Goal: Task Accomplishment & Management: Manage account settings

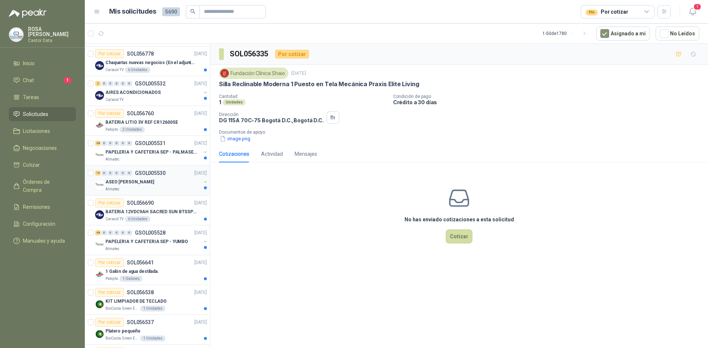
click at [154, 190] on div "ASEO SEP - YUMBO Almatec" at bounding box center [152, 185] width 95 height 15
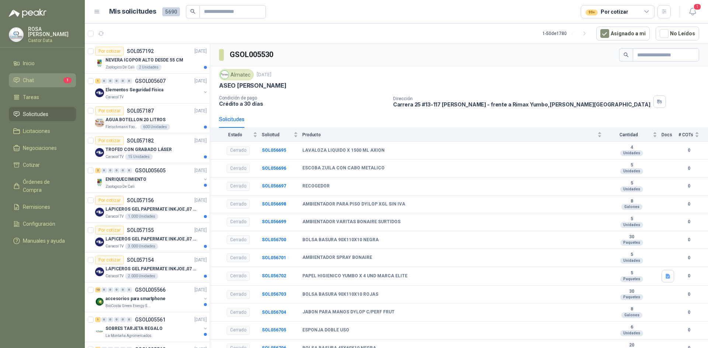
click at [36, 76] on li "Chat 1" at bounding box center [42, 80] width 58 height 8
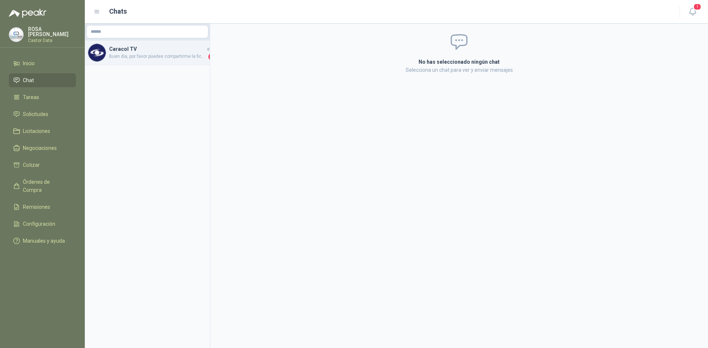
click at [131, 52] on h4 "Caracol TV" at bounding box center [157, 49] width 96 height 8
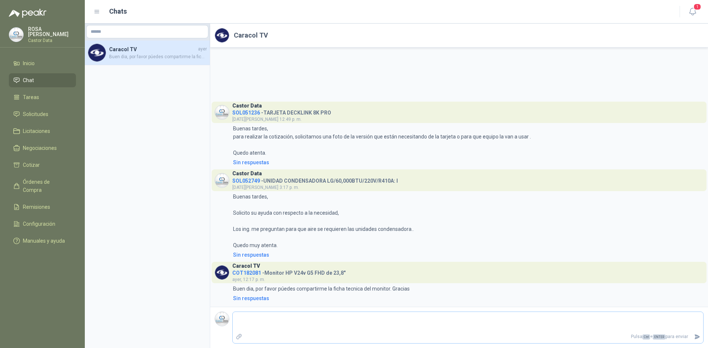
click at [273, 323] on textarea at bounding box center [468, 322] width 470 height 17
click at [255, 319] on textarea at bounding box center [468, 322] width 470 height 17
click at [253, 321] on textarea at bounding box center [468, 322] width 470 height 17
click at [247, 274] on span "COT182081" at bounding box center [246, 273] width 29 height 6
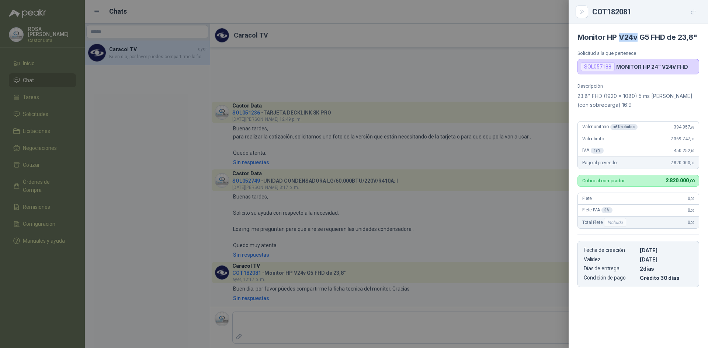
drag, startPoint x: 619, startPoint y: 37, endPoint x: 638, endPoint y: 38, distance: 18.5
click at [638, 38] on h4 "Monitor HP V24v G5 FHD de 23,8"" at bounding box center [638, 37] width 122 height 9
copy h4 "V24v"
click at [279, 315] on div at bounding box center [354, 174] width 708 height 348
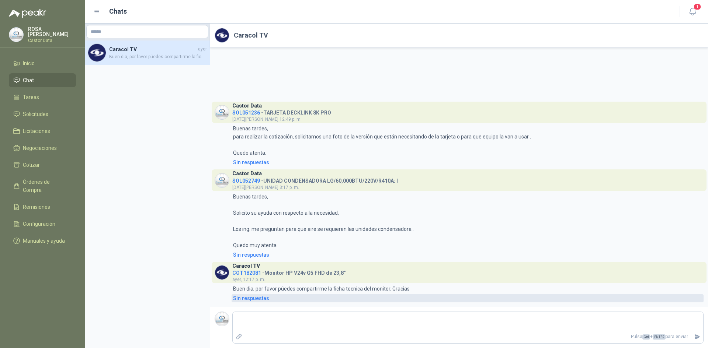
click at [255, 297] on div "Sin respuestas" at bounding box center [251, 298] width 36 height 8
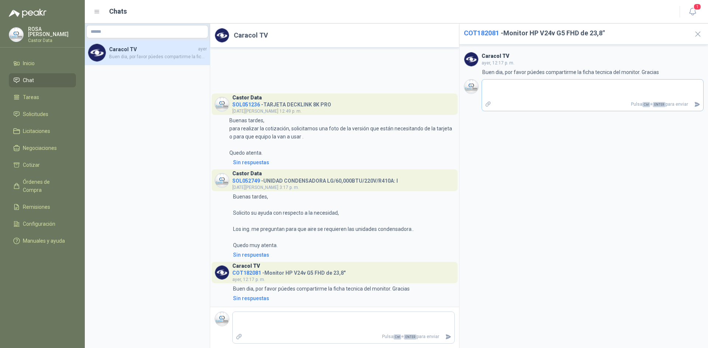
click at [486, 104] on icon "Adjuntar archivos" at bounding box center [487, 104] width 5 height 5
click at [0, 0] on input "file" at bounding box center [0, 0] width 0 height 0
click at [516, 89] on textarea at bounding box center [592, 89] width 221 height 17
type textarea "*"
type textarea "**"
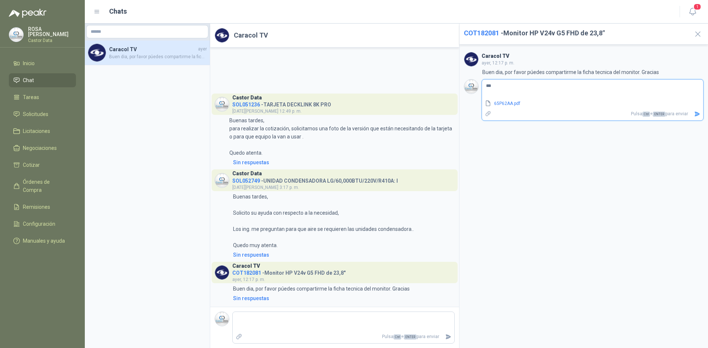
type textarea "****"
type textarea "******"
type textarea "*******"
type textarea "*********"
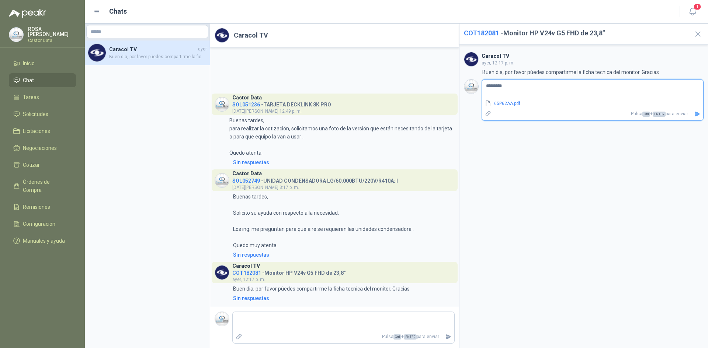
type textarea "*********"
type textarea "**********"
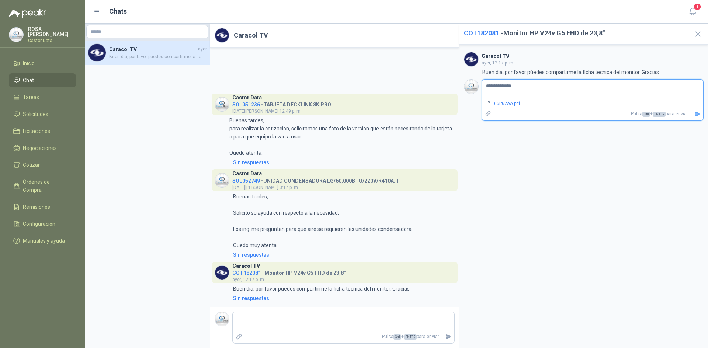
type textarea "**********"
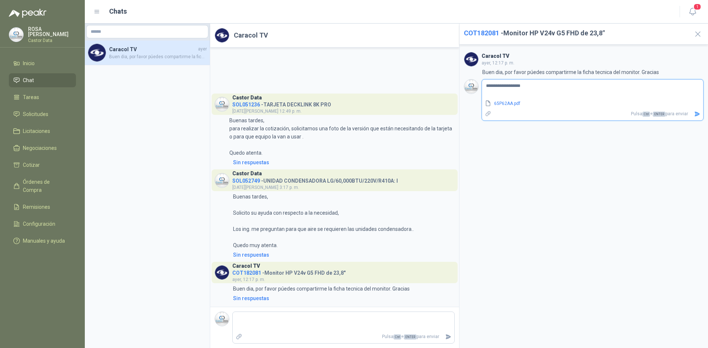
type textarea "**********"
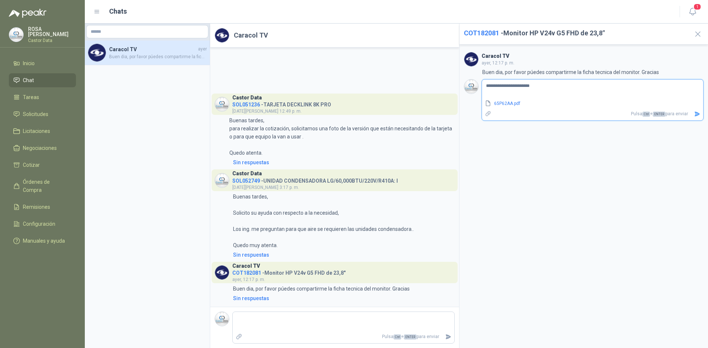
type textarea "**********"
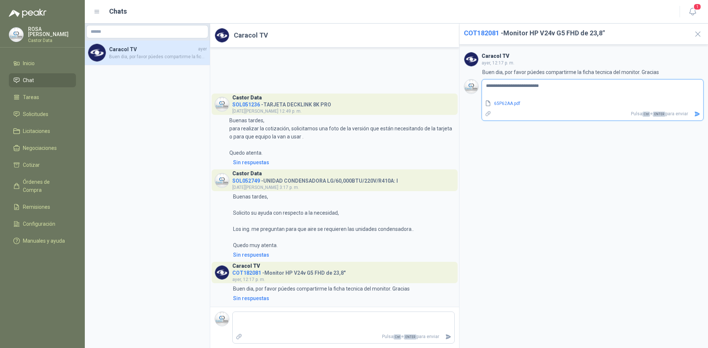
type textarea "**********"
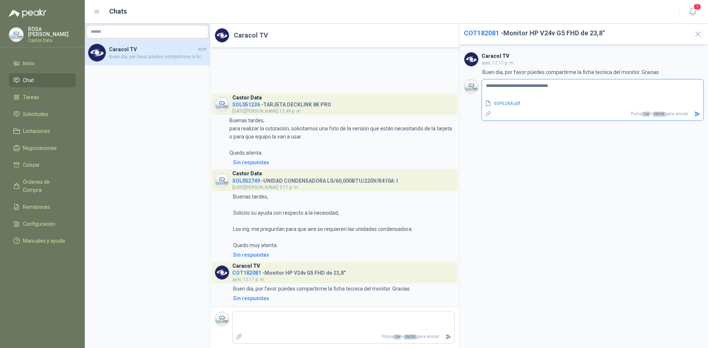
type textarea "**********"
click at [695, 113] on icon "Enviar" at bounding box center [696, 114] width 5 height 5
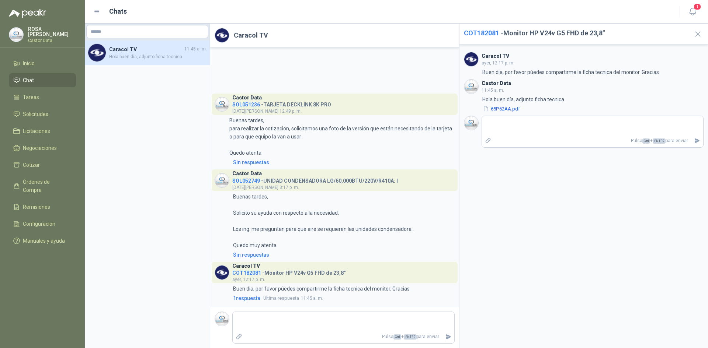
click at [575, 190] on div "Caracol TV [DATE], 12:17 p. m. 12:17 Buen dia, por favor púedes compartirme la …" at bounding box center [583, 197] width 249 height 304
click at [500, 108] on button "65P62AA.pdf" at bounding box center [501, 109] width 38 height 8
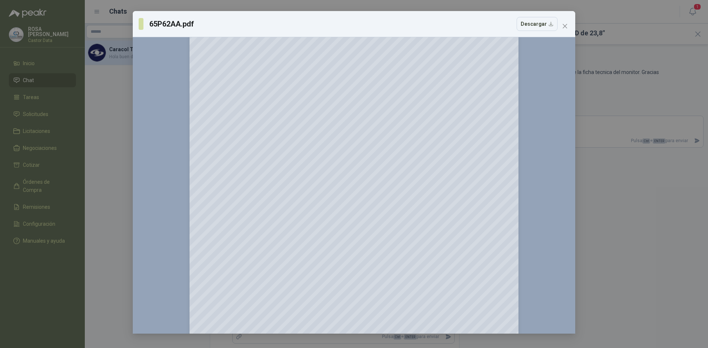
scroll to position [1142, 0]
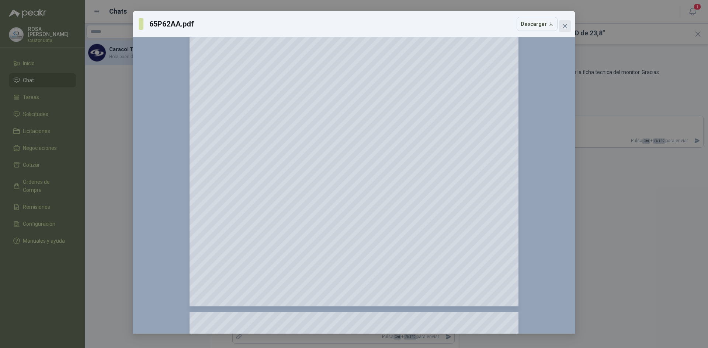
click at [566, 28] on icon "close" at bounding box center [564, 26] width 4 height 4
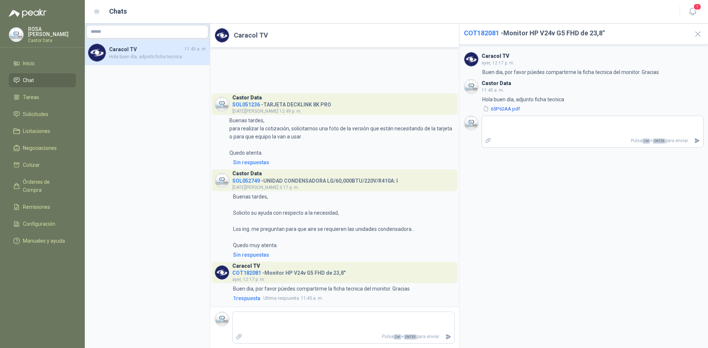
drag, startPoint x: 698, startPoint y: 31, endPoint x: 575, endPoint y: 60, distance: 126.6
click at [698, 31] on icon "button" at bounding box center [697, 33] width 9 height 9
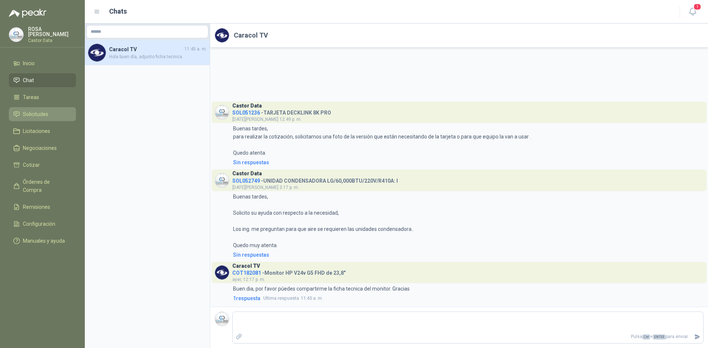
click at [35, 114] on span "Solicitudes" at bounding box center [35, 114] width 25 height 8
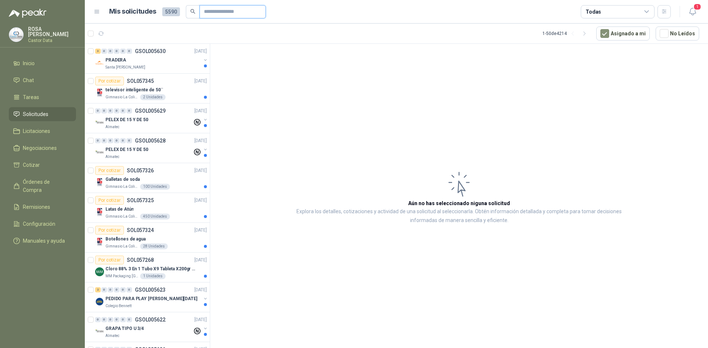
click at [223, 12] on input "text" at bounding box center [230, 12] width 52 height 13
type input "********"
click at [261, 12] on icon "close-circle" at bounding box center [259, 11] width 4 height 4
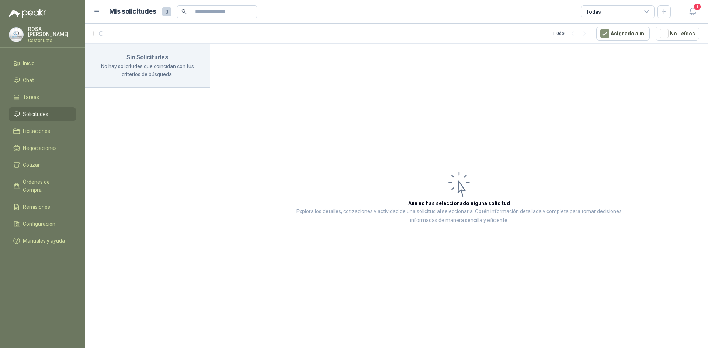
click at [647, 11] on icon at bounding box center [646, 11] width 7 height 7
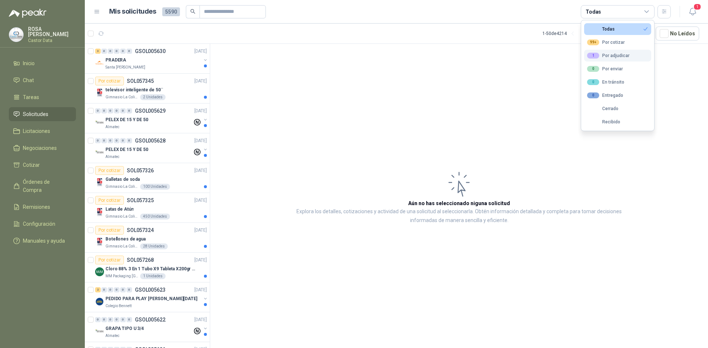
click at [619, 57] on div "1 Por adjudicar" at bounding box center [608, 56] width 42 height 6
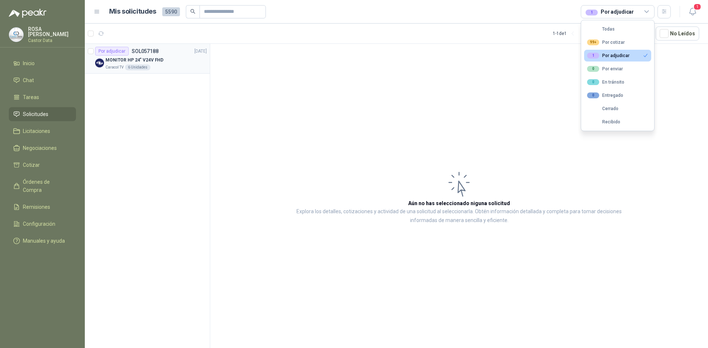
click at [169, 62] on div "MONITOR HP 24" V24V FHD" at bounding box center [155, 60] width 101 height 9
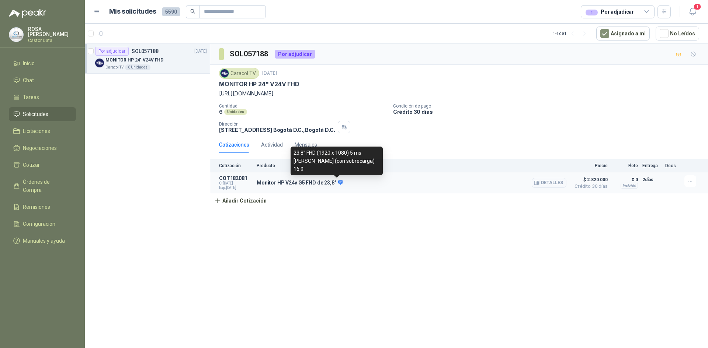
click at [338, 182] on icon at bounding box center [341, 183] width 6 height 6
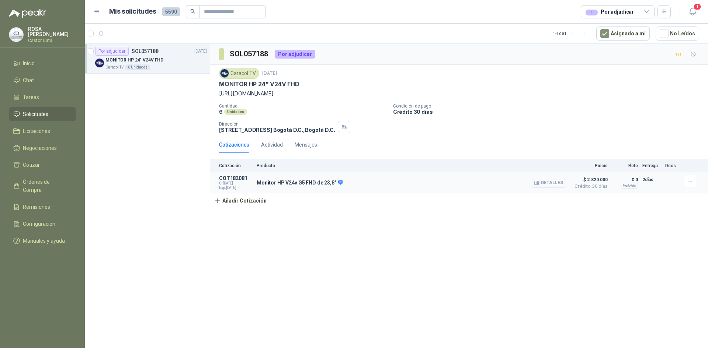
click at [338, 182] on icon at bounding box center [341, 183] width 6 height 6
click at [294, 185] on p "Monitor HP V24v G5 FHD de 23,8"" at bounding box center [299, 183] width 86 height 7
click at [248, 182] on span "C: [DATE]" at bounding box center [235, 183] width 33 height 4
click at [240, 177] on p "COT182081" at bounding box center [235, 178] width 33 height 6
click at [268, 181] on p "Monitor HP V24v G5 FHD de 23,8"" at bounding box center [299, 183] width 86 height 7
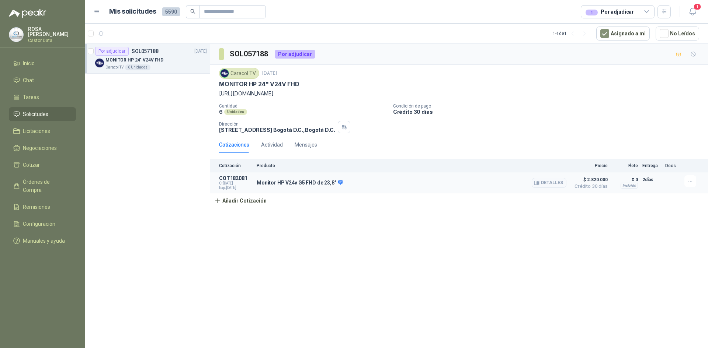
click at [594, 178] on span "$ 2.820.000" at bounding box center [588, 179] width 37 height 9
click at [546, 185] on button "Detalles" at bounding box center [548, 183] width 35 height 10
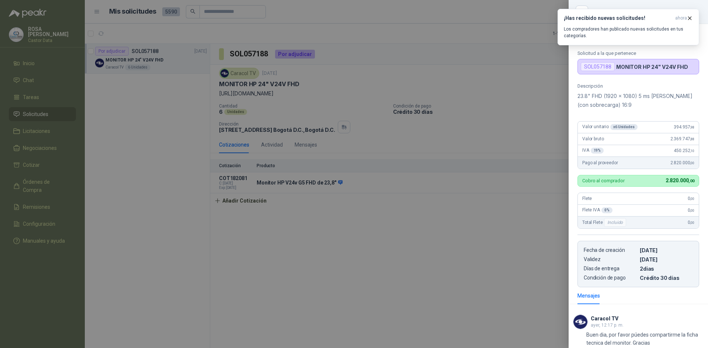
click at [299, 238] on div at bounding box center [354, 174] width 708 height 348
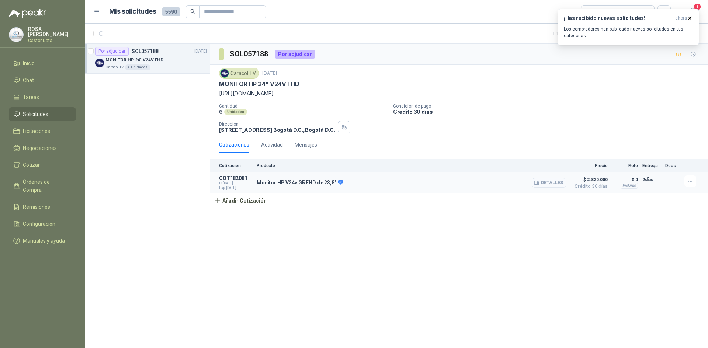
click at [553, 181] on button "Detalles" at bounding box center [548, 183] width 35 height 10
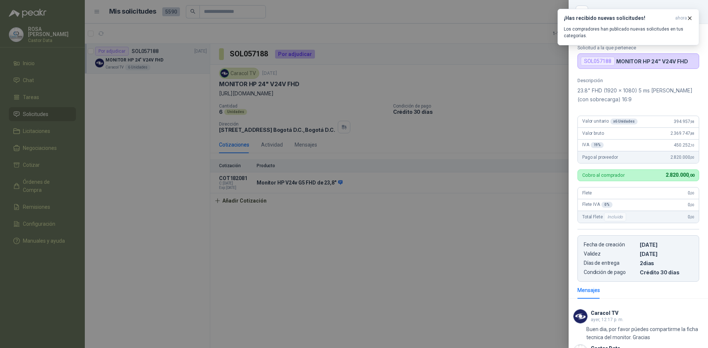
scroll to position [0, 0]
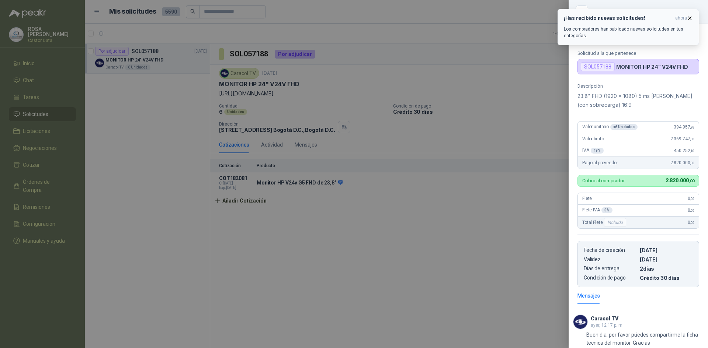
click at [688, 17] on icon "button" at bounding box center [689, 18] width 3 height 3
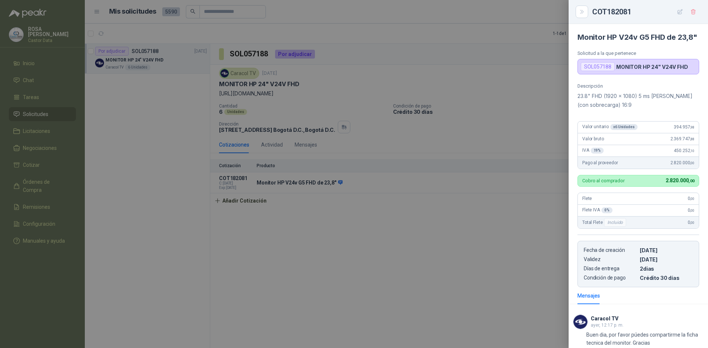
click at [528, 17] on div at bounding box center [354, 174] width 708 height 348
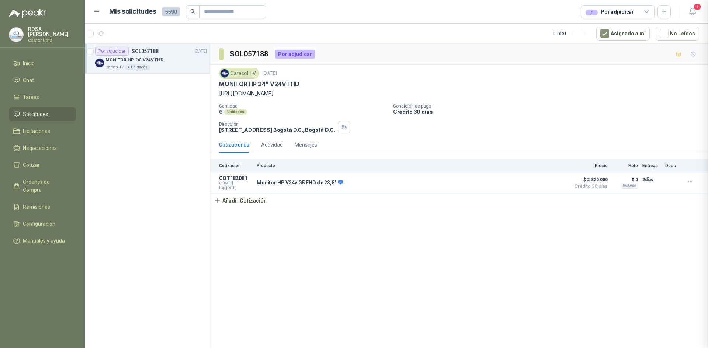
scroll to position [90, 0]
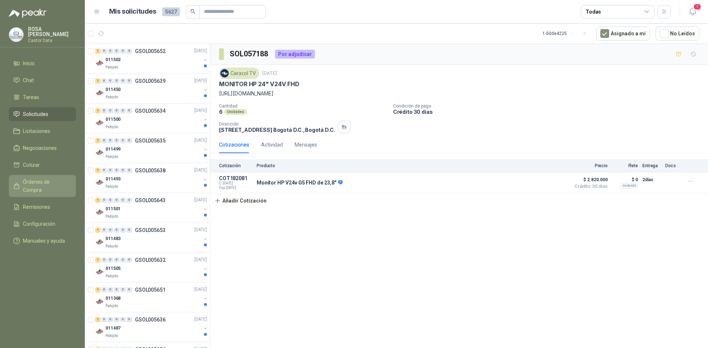
click at [49, 180] on span "Órdenes de Compra" at bounding box center [46, 186] width 46 height 16
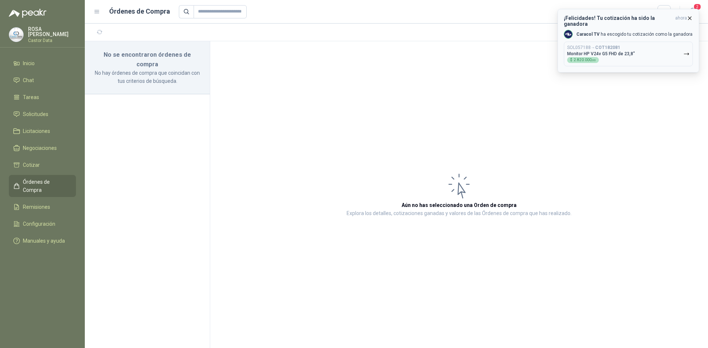
click at [640, 31] on p "Caracol TV ha escogido tu cotización como la ganadora" at bounding box center [634, 34] width 116 height 6
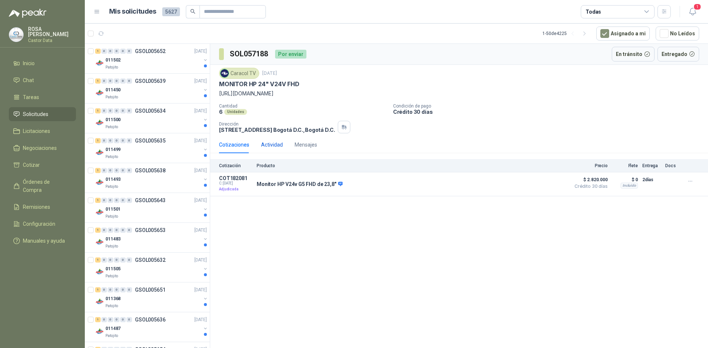
click at [273, 144] on div "Actividad" at bounding box center [272, 145] width 22 height 8
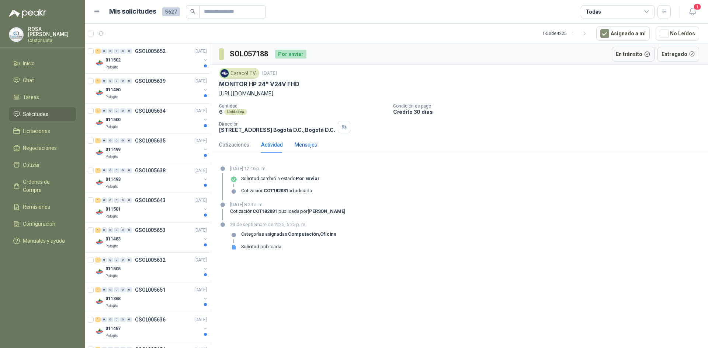
click at [311, 144] on div "Mensajes" at bounding box center [305, 145] width 22 height 8
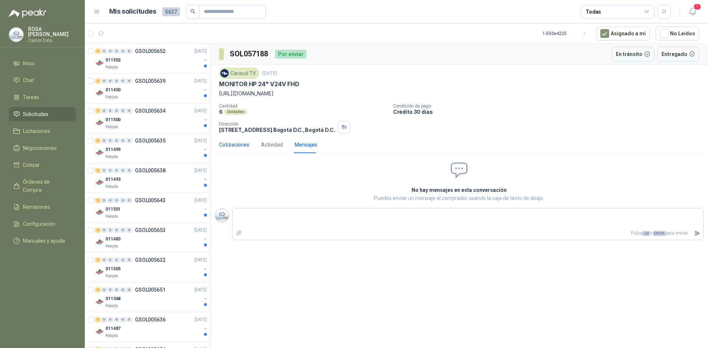
click at [240, 144] on div "Cotizaciones" at bounding box center [234, 145] width 30 height 8
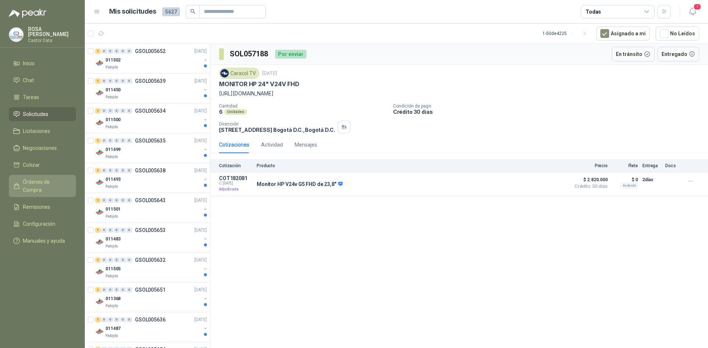
click at [40, 178] on span "Órdenes de Compra" at bounding box center [46, 186] width 46 height 16
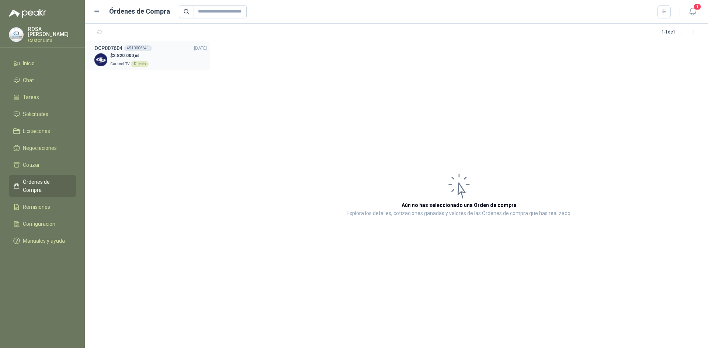
click at [167, 60] on div "$ 2.820.000 ,00 Caracol TV Directo" at bounding box center [150, 59] width 112 height 15
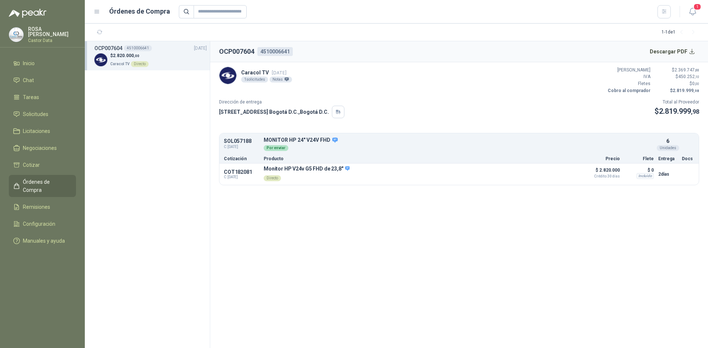
click at [245, 51] on h2 "OCP007604" at bounding box center [236, 51] width 35 height 10
click at [691, 49] on button "Descargar PDF" at bounding box center [672, 51] width 54 height 15
click at [237, 50] on h2 "OCP007604" at bounding box center [236, 51] width 35 height 10
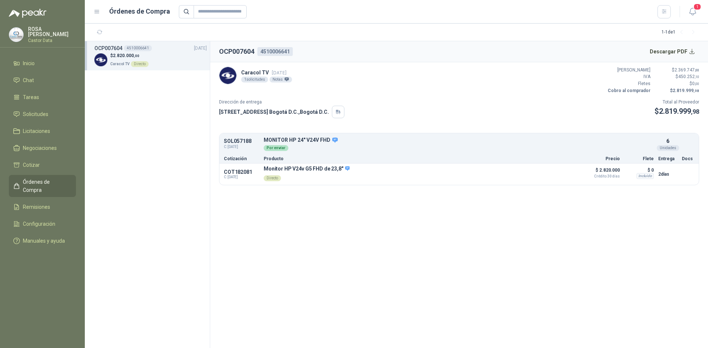
click at [321, 18] on header "Órdenes de Compra 1" at bounding box center [396, 12] width 623 height 24
